Goal: Task Accomplishment & Management: Manage account settings

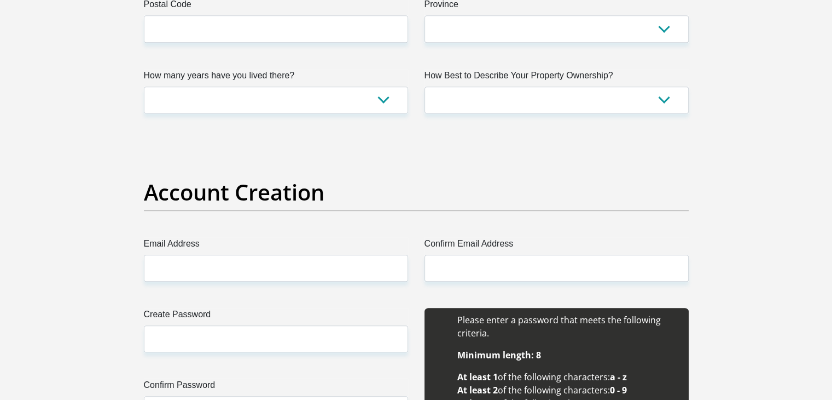
scroll to position [438, 0]
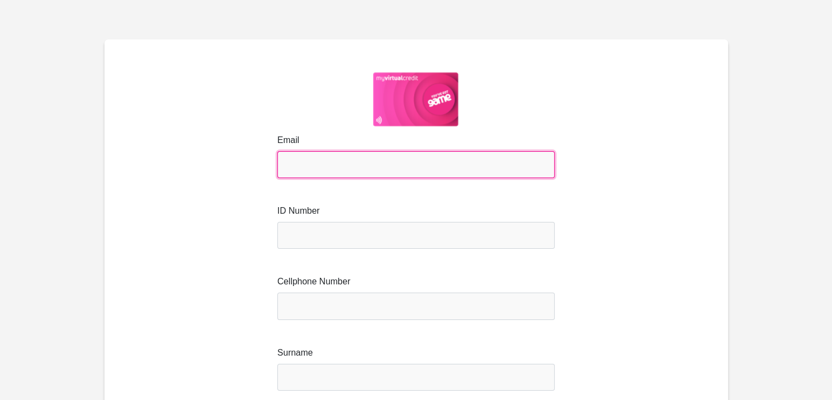
click at [328, 167] on input "Email" at bounding box center [415, 164] width 277 height 27
click at [320, 163] on input "Email" at bounding box center [415, 164] width 277 height 27
type input "mstoffberg04@gmail.com"
type input "Stoffberg"
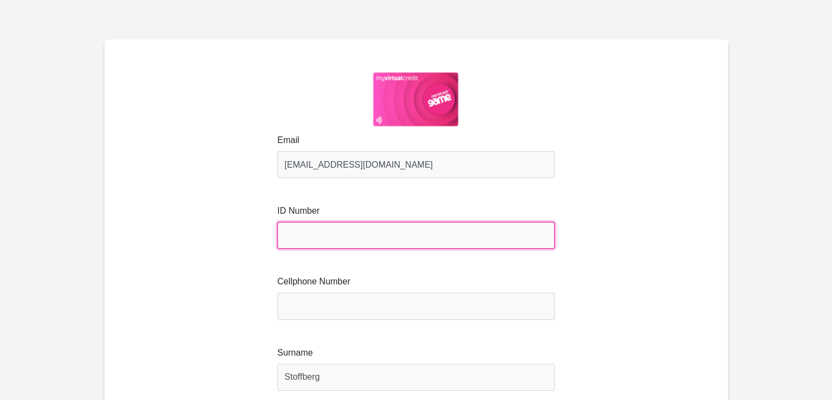
click at [325, 229] on input "text" at bounding box center [415, 235] width 277 height 27
type input "9402115104084"
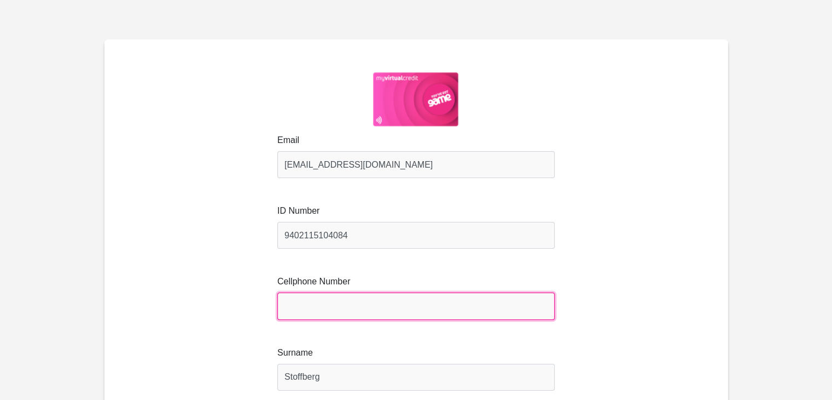
click at [432, 318] on input "Cellphone Number" at bounding box center [415, 305] width 277 height 27
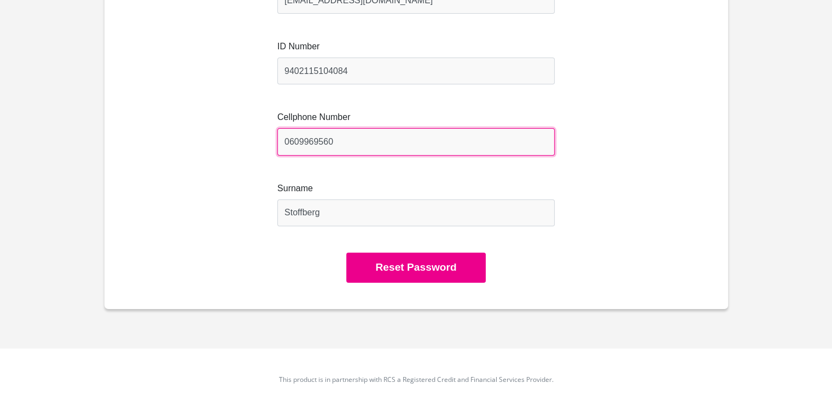
scroll to position [175, 0]
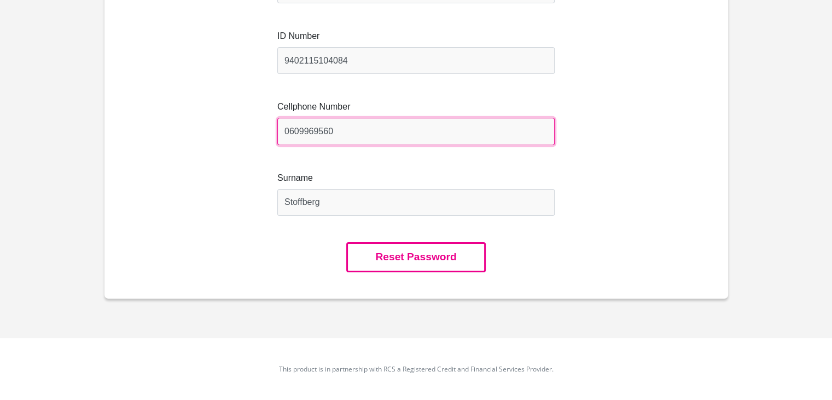
type input "0609969560"
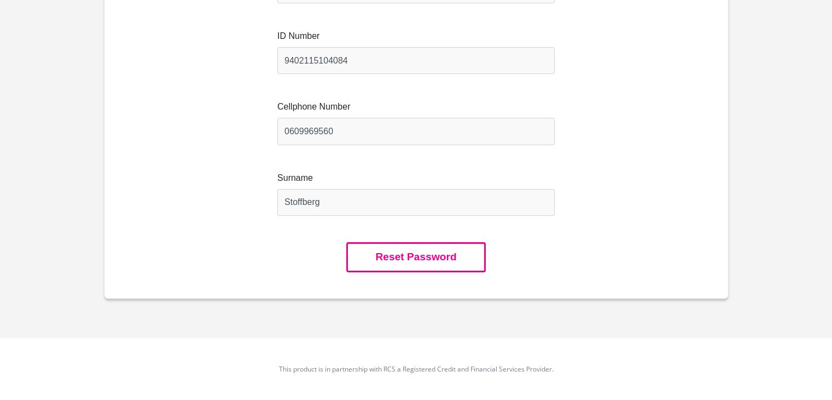
click at [434, 259] on button "Reset Password" at bounding box center [415, 257] width 139 height 30
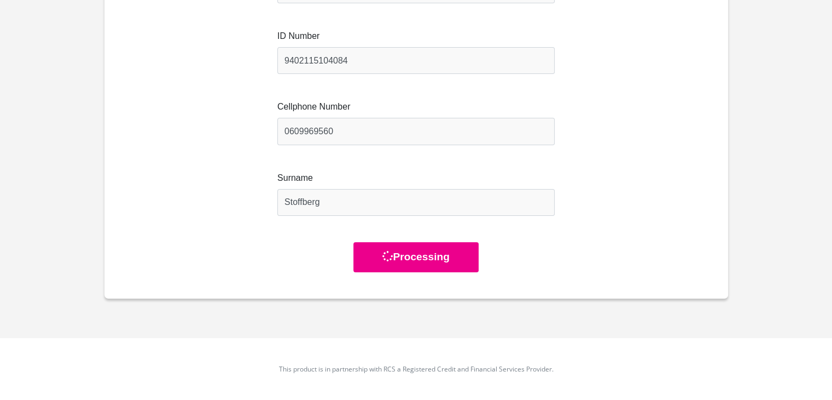
scroll to position [0, 0]
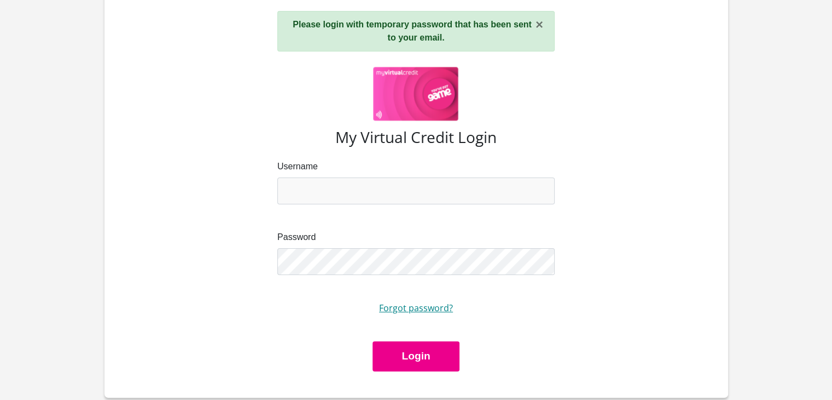
scroll to position [109, 0]
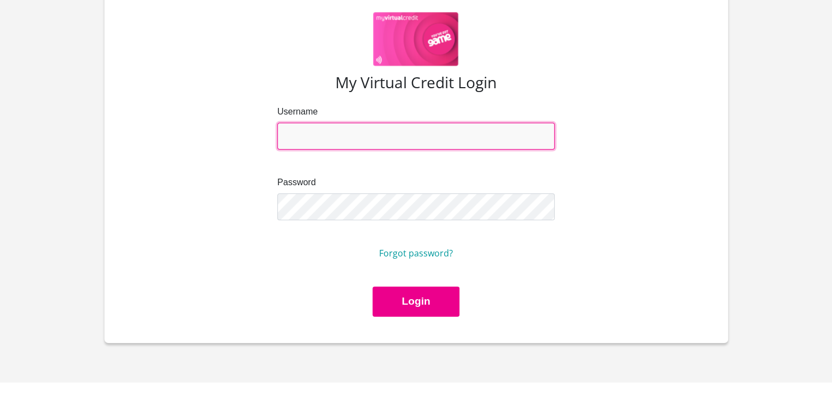
click at [308, 132] on input "Username" at bounding box center [415, 136] width 277 height 27
type input "mstoffberg04@gmail.com"
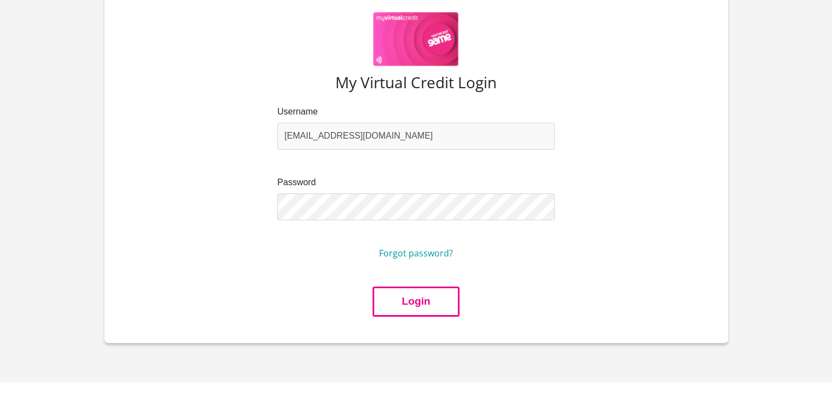
click at [412, 307] on button "Login" at bounding box center [416, 301] width 86 height 30
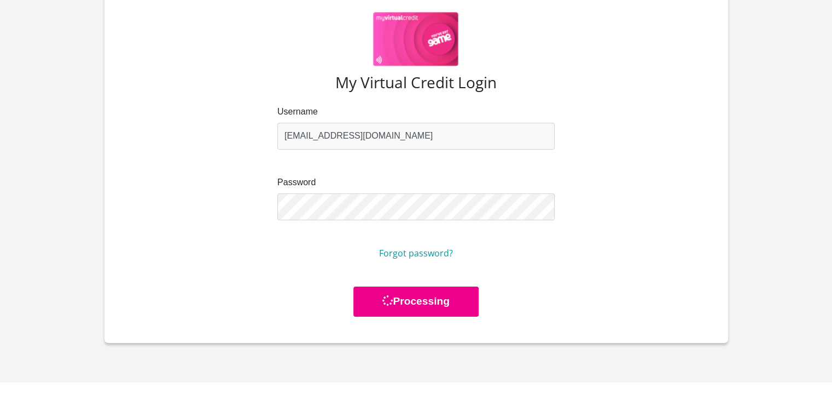
scroll to position [0, 0]
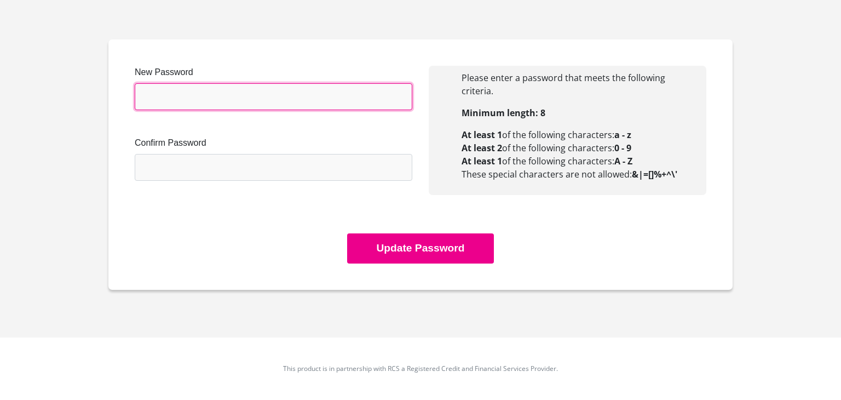
click at [178, 106] on input "New Password" at bounding box center [273, 96] width 277 height 27
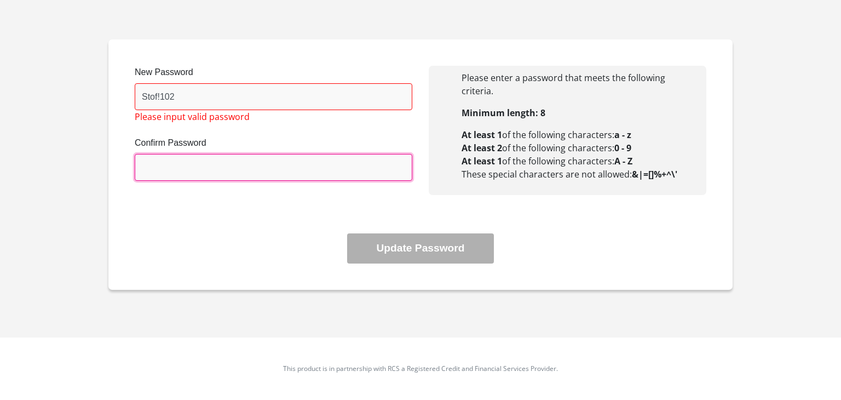
click at [212, 171] on input "Confirm Password" at bounding box center [273, 167] width 277 height 27
click at [204, 166] on input "Confirm Password" at bounding box center [273, 167] width 277 height 27
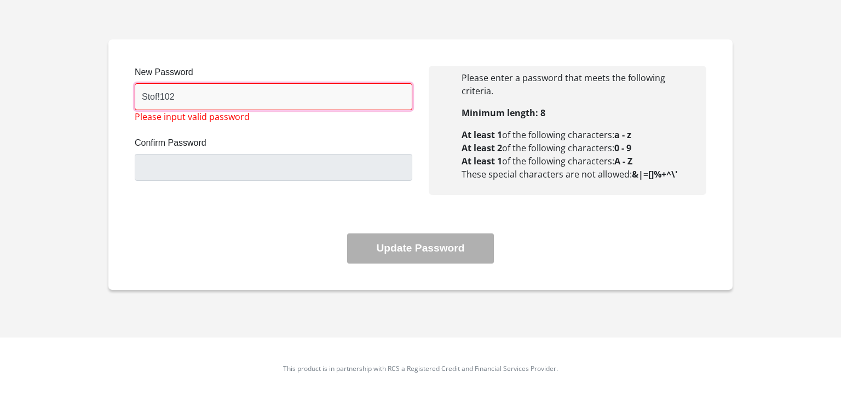
drag, startPoint x: 166, startPoint y: 106, endPoint x: 175, endPoint y: 104, distance: 9.4
click at [170, 106] on input "Stof!102" at bounding box center [273, 96] width 277 height 27
drag, startPoint x: 177, startPoint y: 103, endPoint x: 126, endPoint y: 112, distance: 51.0
click at [126, 112] on div "New Password Stof!102 Please input valid password Confirm Password" at bounding box center [273, 136] width 294 height 141
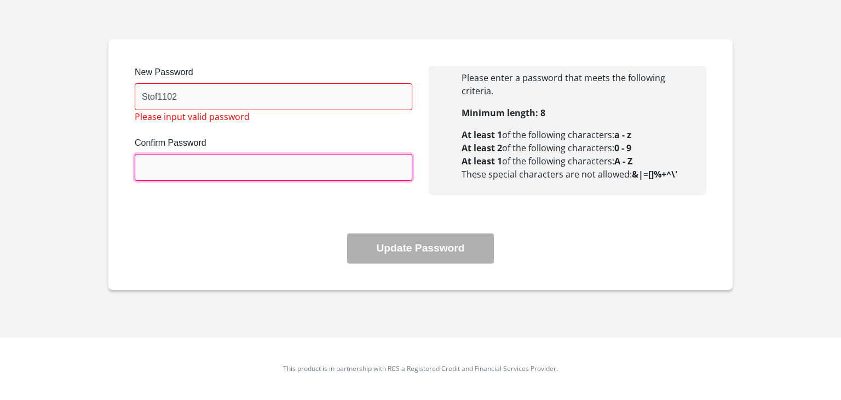
click at [203, 160] on input "Confirm Password" at bounding box center [273, 167] width 277 height 27
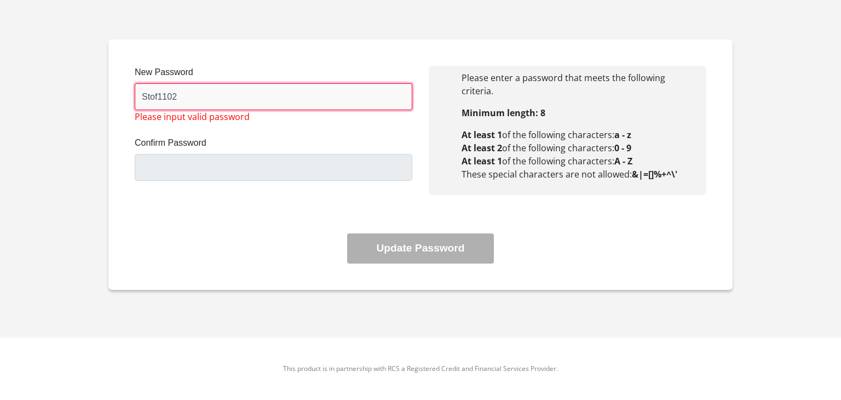
drag, startPoint x: 228, startPoint y: 103, endPoint x: 109, endPoint y: 114, distance: 118.7
click at [109, 114] on div "New Password Stof1102 Please input valid password Confirm Password Please enter…" at bounding box center [420, 164] width 624 height 250
type input "S"
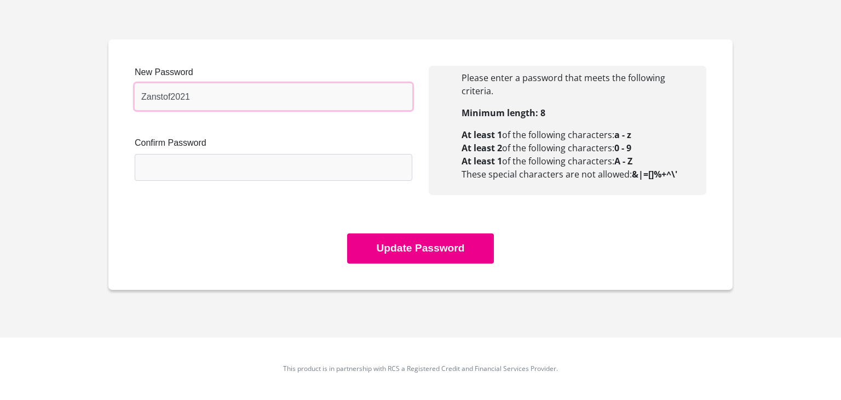
type input "Zanstof2021"
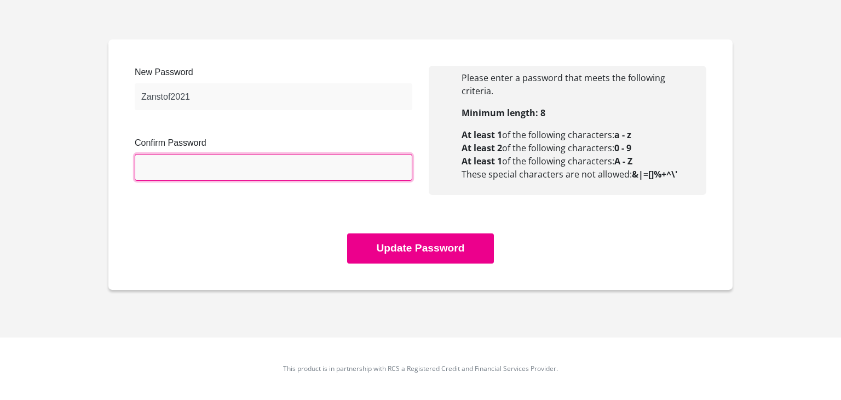
drag, startPoint x: 263, startPoint y: 154, endPoint x: 256, endPoint y: 161, distance: 9.7
click at [258, 160] on input "Confirm Password" at bounding box center [273, 167] width 277 height 27
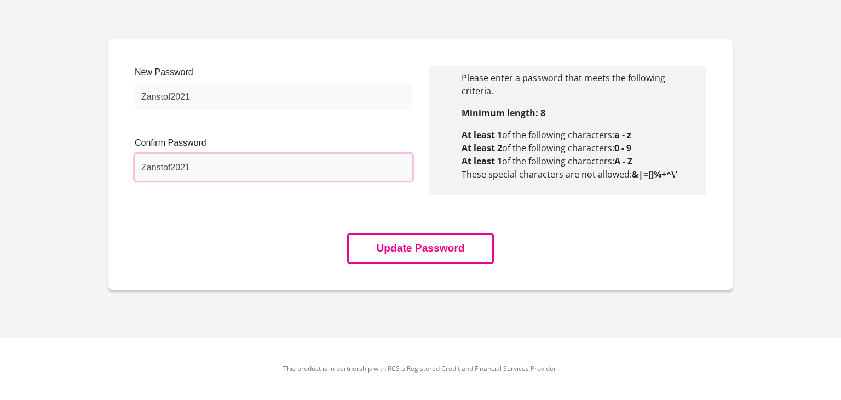
type input "Zanstof2021"
click at [379, 255] on button "Update Password" at bounding box center [420, 248] width 146 height 30
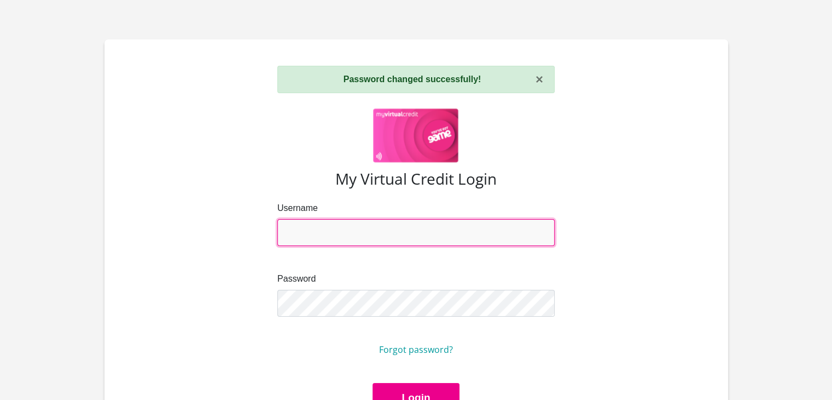
click at [381, 235] on input "Username" at bounding box center [415, 232] width 277 height 27
type input "mstoffberg04@gmail.com"
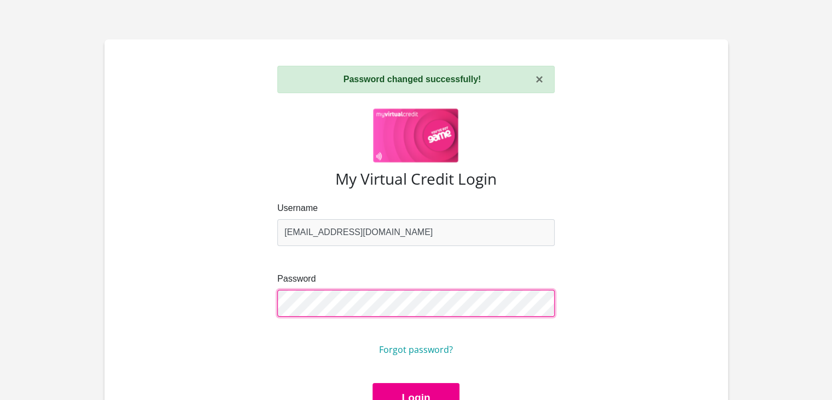
click at [373, 383] on button "Login" at bounding box center [416, 398] width 86 height 30
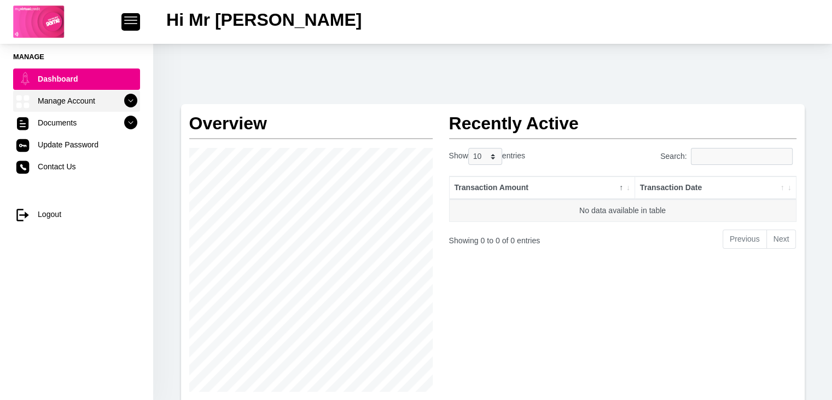
click at [75, 102] on link "Manage Account" at bounding box center [76, 100] width 127 height 21
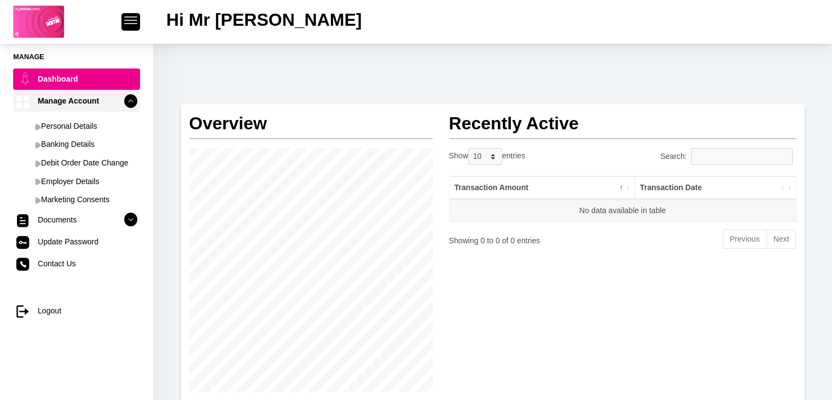
click at [75, 102] on link "Manage Account" at bounding box center [76, 100] width 127 height 21
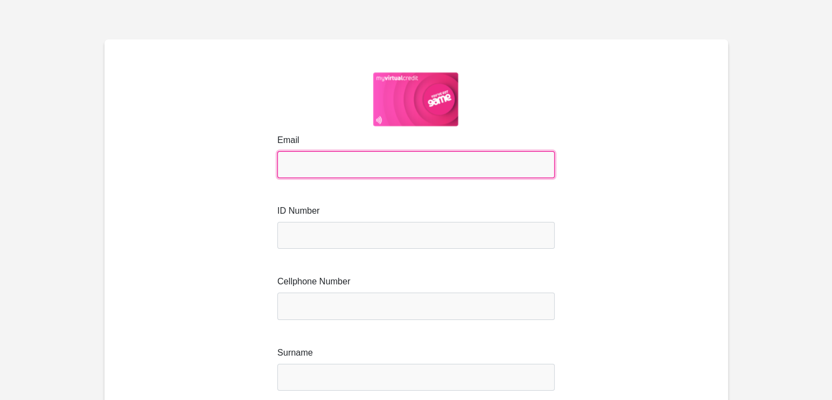
click at [394, 165] on input "Email" at bounding box center [415, 164] width 277 height 27
type input "mstoffberg04@gmail.com"
type input "Stoffberg"
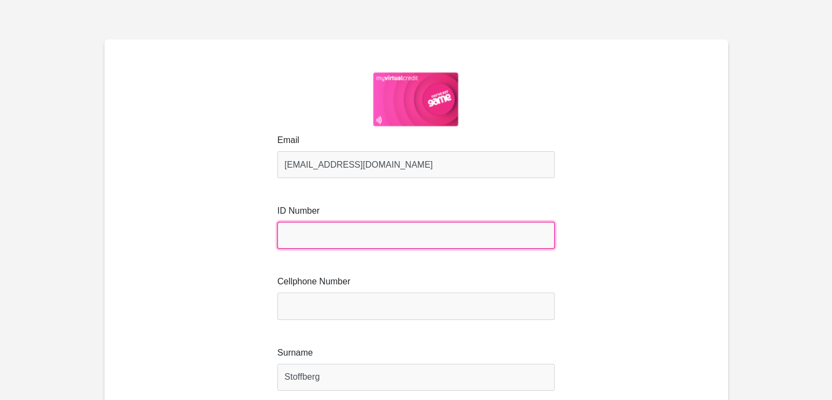
click at [345, 236] on input "text" at bounding box center [415, 235] width 277 height 27
type input "9402115104084"
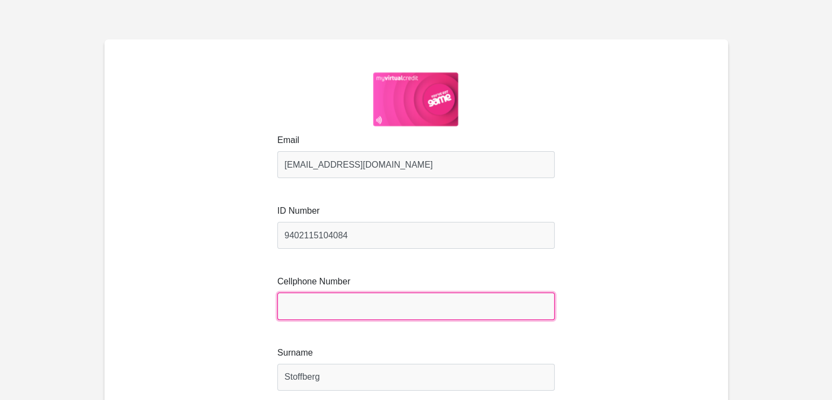
click at [313, 308] on input "Cellphone Number" at bounding box center [415, 305] width 277 height 27
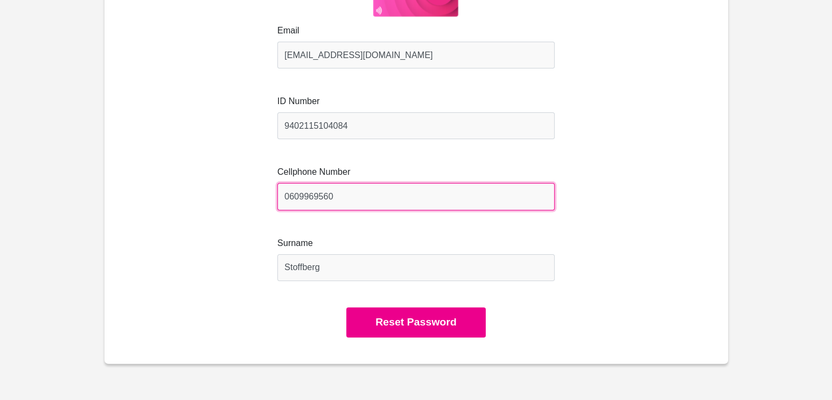
scroll to position [164, 0]
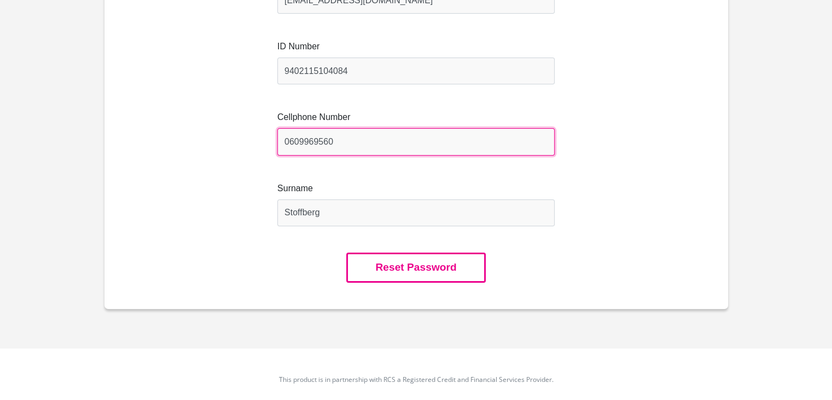
type input "0609969560"
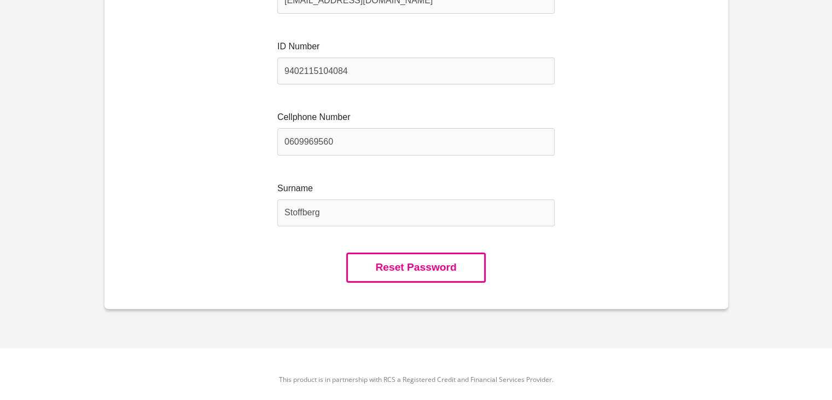
click at [425, 276] on button "Reset Password" at bounding box center [415, 267] width 139 height 30
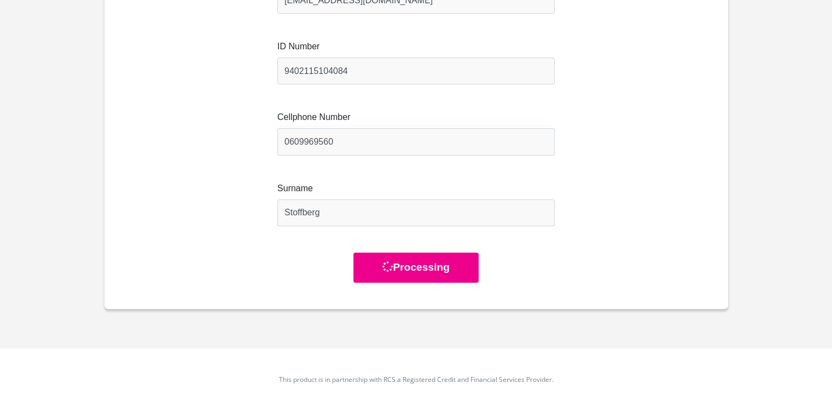
scroll to position [0, 0]
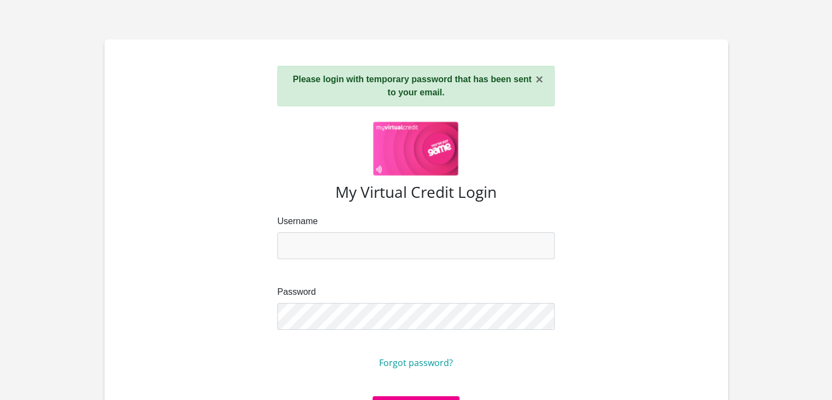
click at [309, 259] on div "Username Password Forgot password?" at bounding box center [417, 305] width 588 height 181
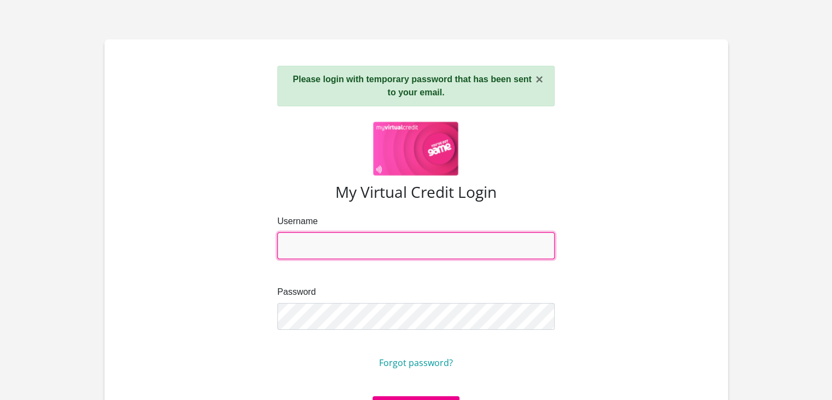
click at [309, 252] on input "Username" at bounding box center [415, 245] width 277 height 27
type input "mstoffberg04@gmail.com"
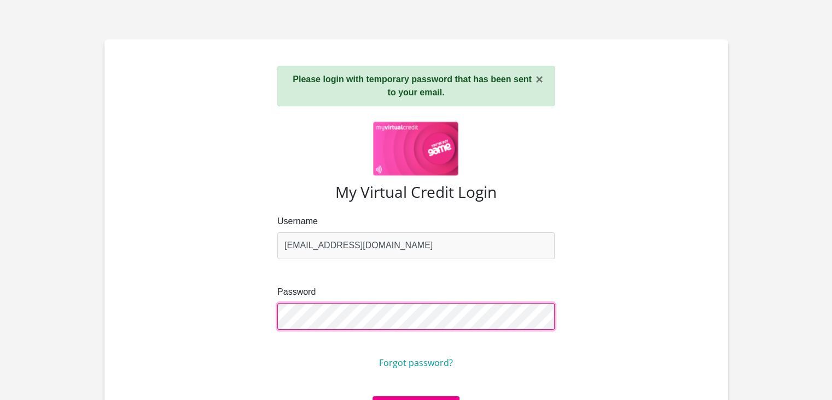
scroll to position [55, 0]
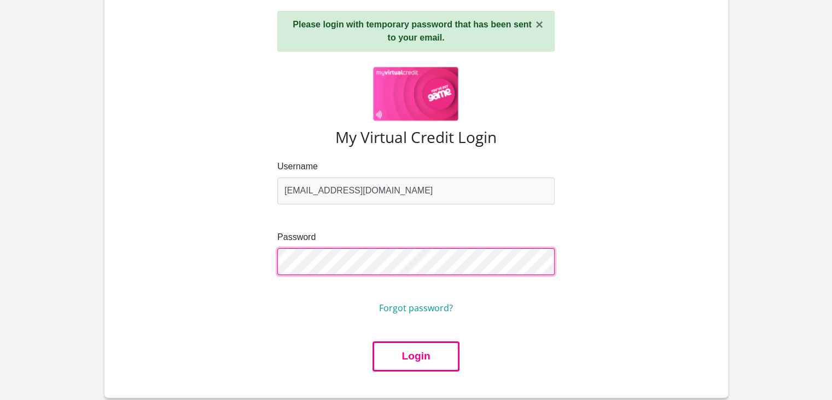
click at [373, 341] on button "Login" at bounding box center [416, 356] width 86 height 30
